Goal: Transaction & Acquisition: Purchase product/service

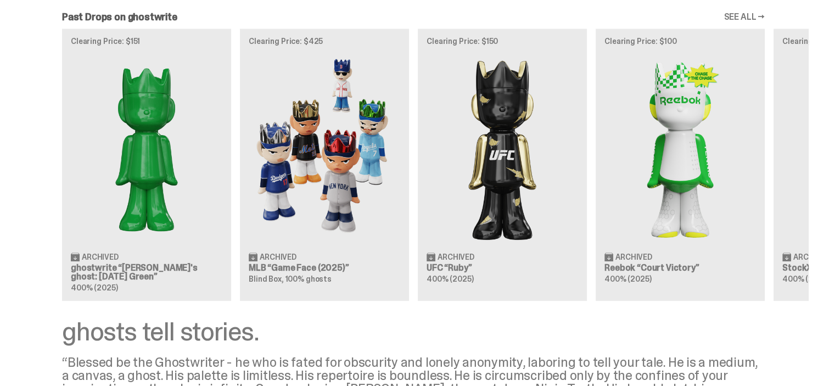
scroll to position [913, 0]
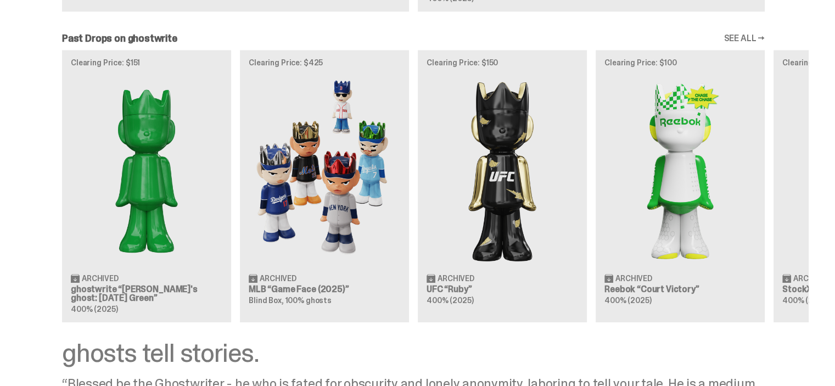
click at [753, 36] on link "SEE ALL →" at bounding box center [744, 38] width 41 height 9
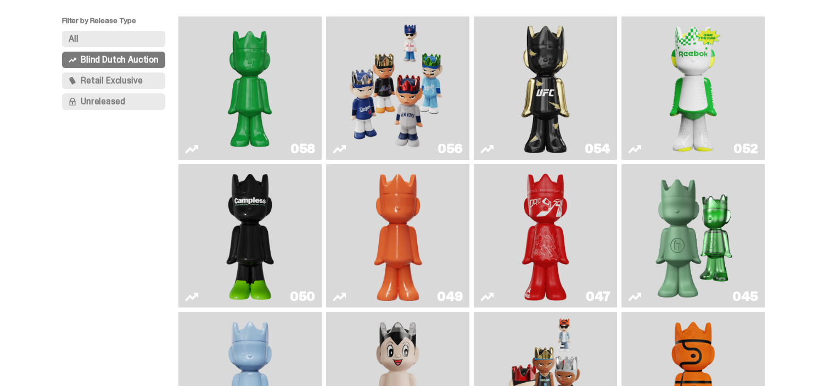
scroll to position [55, 0]
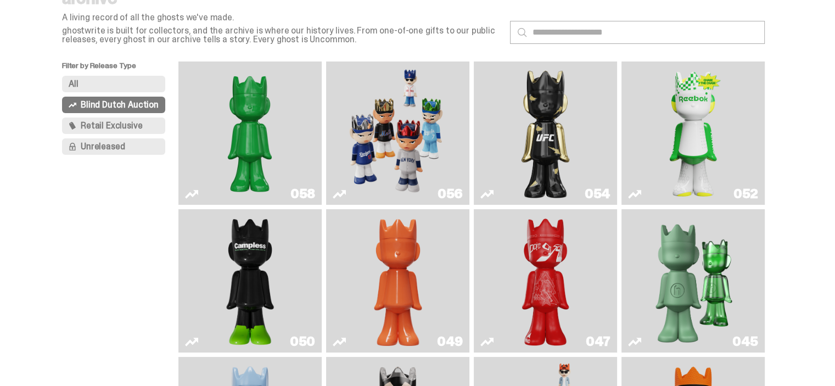
click at [117, 106] on span "Blind Dutch Auction" at bounding box center [120, 104] width 78 height 9
click at [694, 135] on img "Court Victory" at bounding box center [693, 133] width 58 height 135
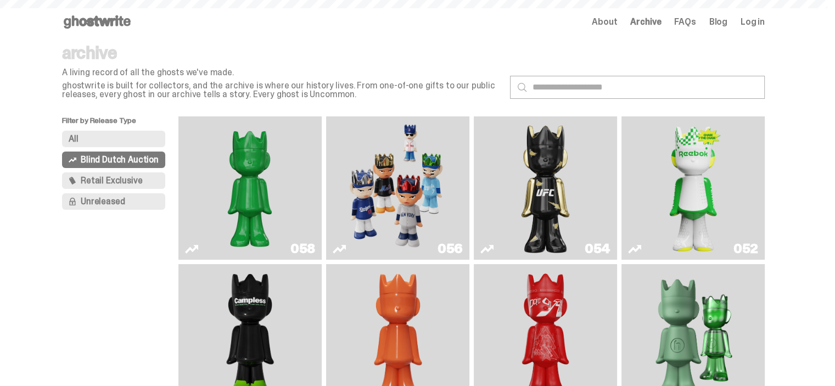
scroll to position [55, 0]
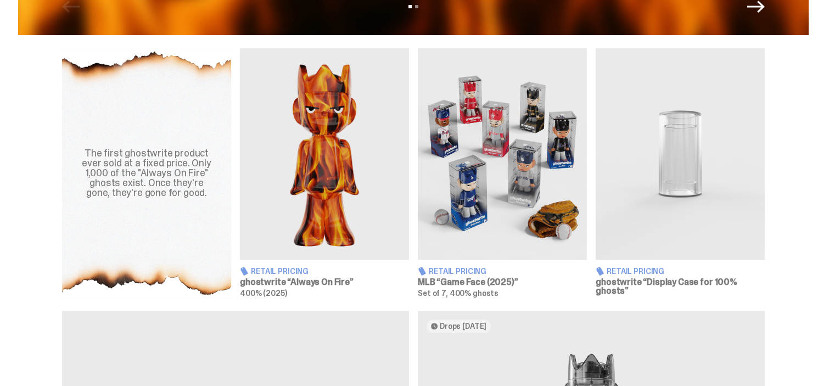
scroll to position [364, 0]
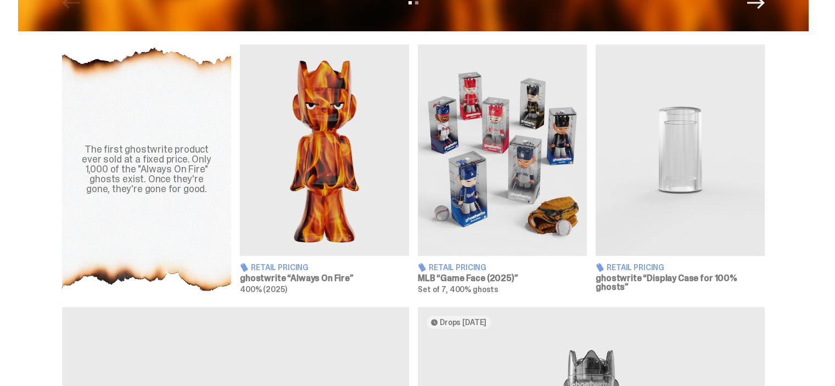
click at [479, 204] on img at bounding box center [502, 149] width 169 height 211
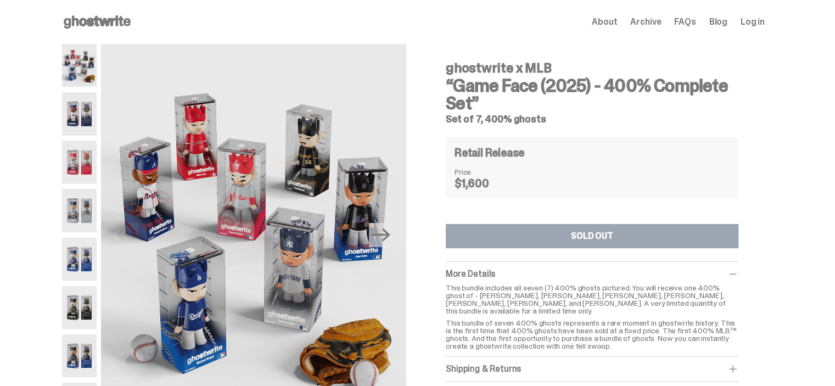
click at [85, 119] on img at bounding box center [79, 113] width 35 height 43
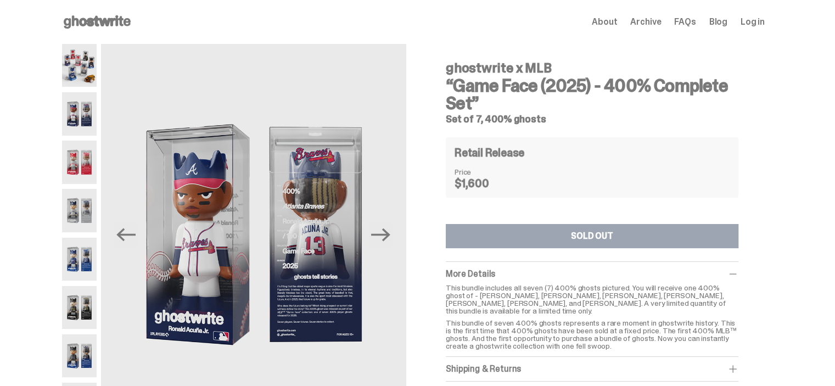
click at [82, 165] on img at bounding box center [79, 162] width 35 height 43
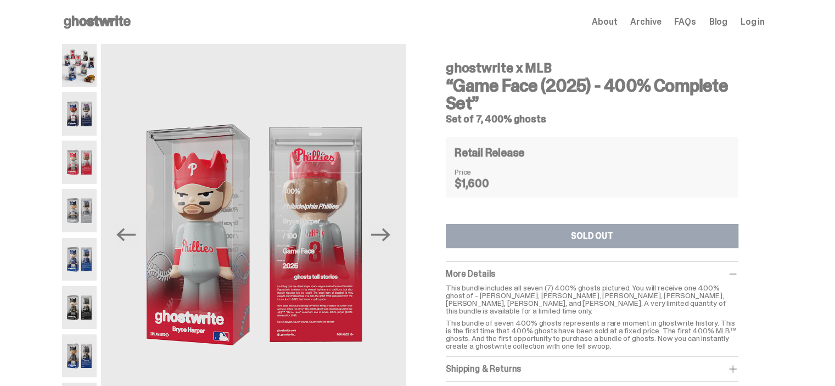
click at [81, 215] on img at bounding box center [79, 210] width 35 height 43
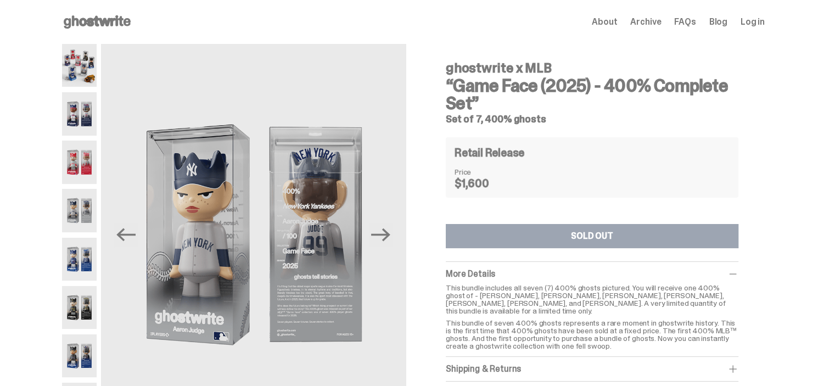
click at [81, 214] on img at bounding box center [79, 210] width 35 height 43
click at [389, 239] on icon "Next" at bounding box center [380, 234] width 19 height 13
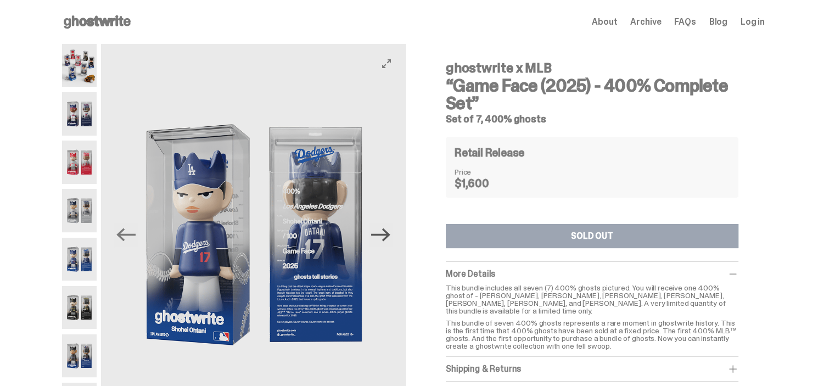
click at [389, 239] on icon "Next" at bounding box center [380, 234] width 19 height 13
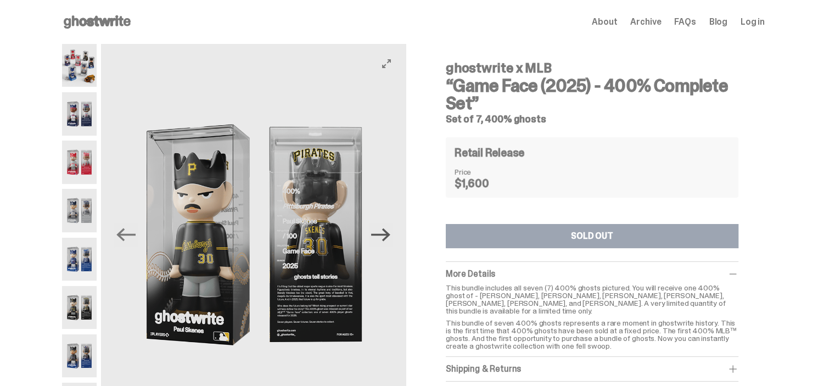
click at [389, 239] on icon "Next" at bounding box center [380, 234] width 19 height 13
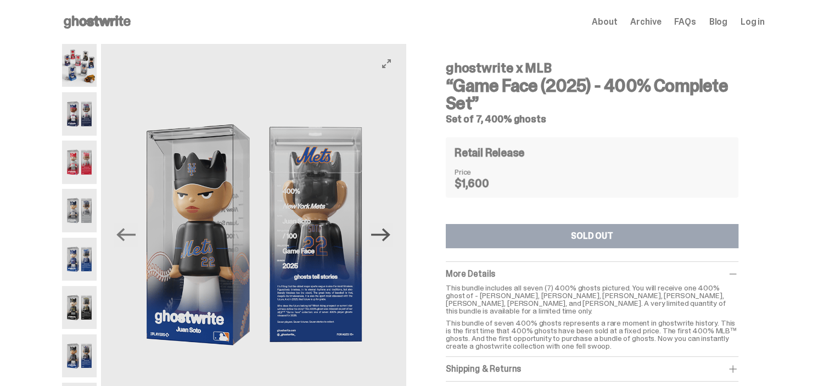
click at [389, 239] on icon "Next" at bounding box center [380, 234] width 19 height 13
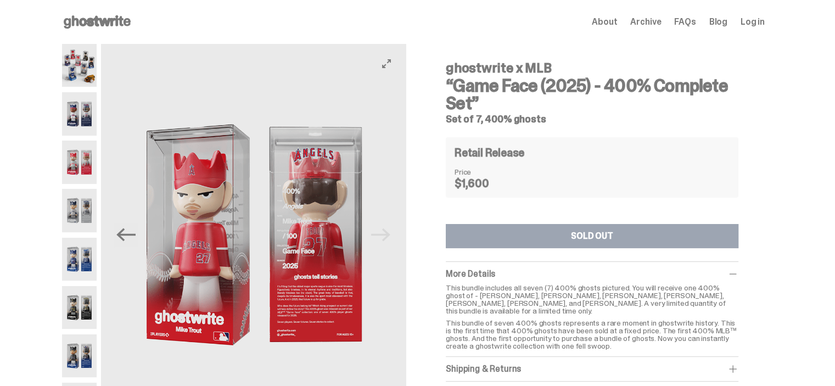
click at [389, 239] on img at bounding box center [253, 235] width 305 height 382
